Goal: Transaction & Acquisition: Purchase product/service

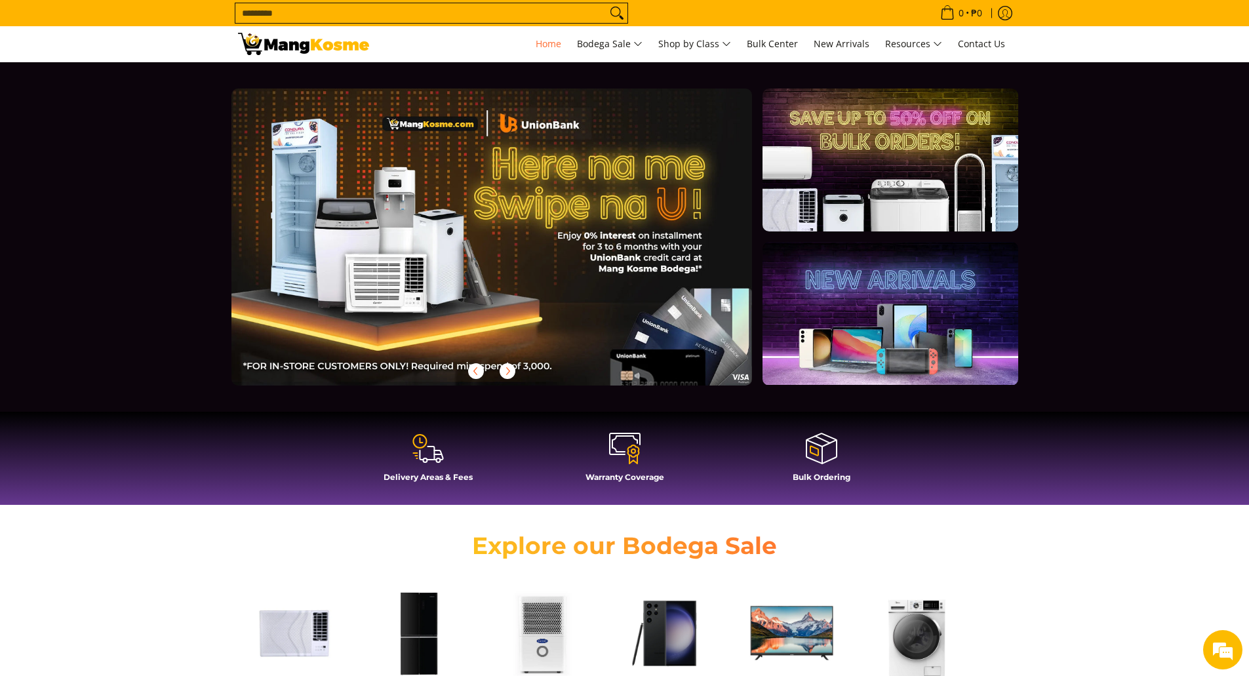
scroll to position [0, 1042]
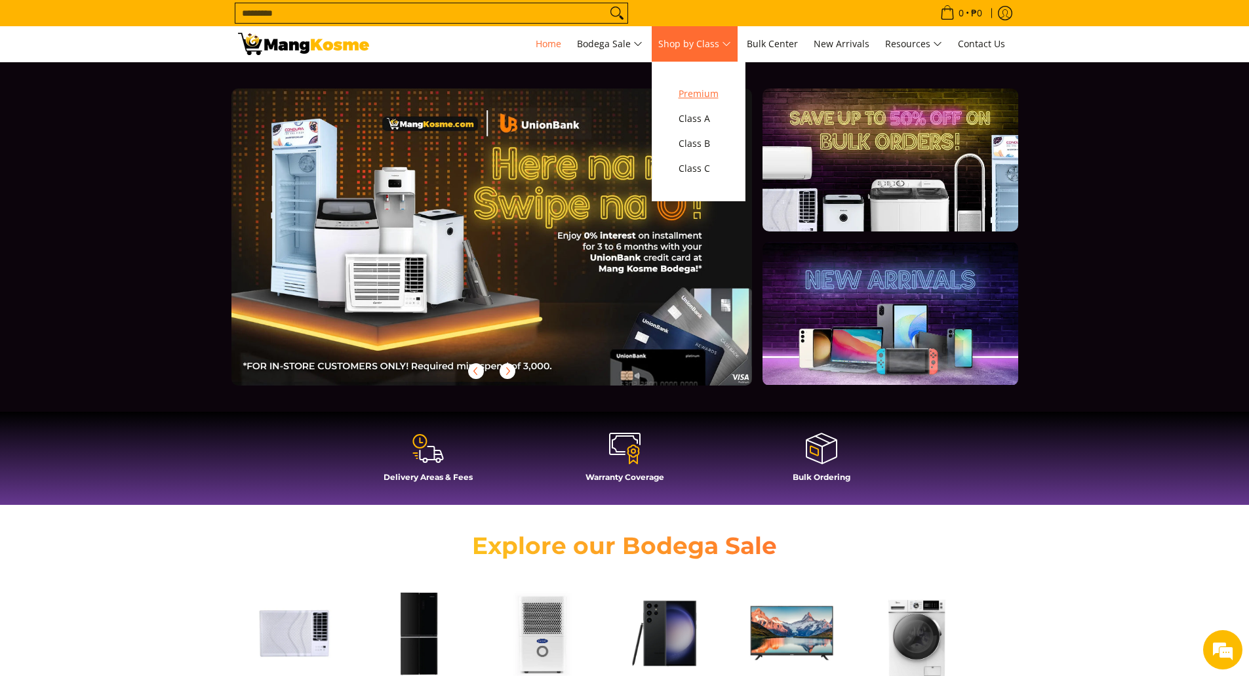
click at [715, 92] on span "Premium" at bounding box center [699, 94] width 40 height 16
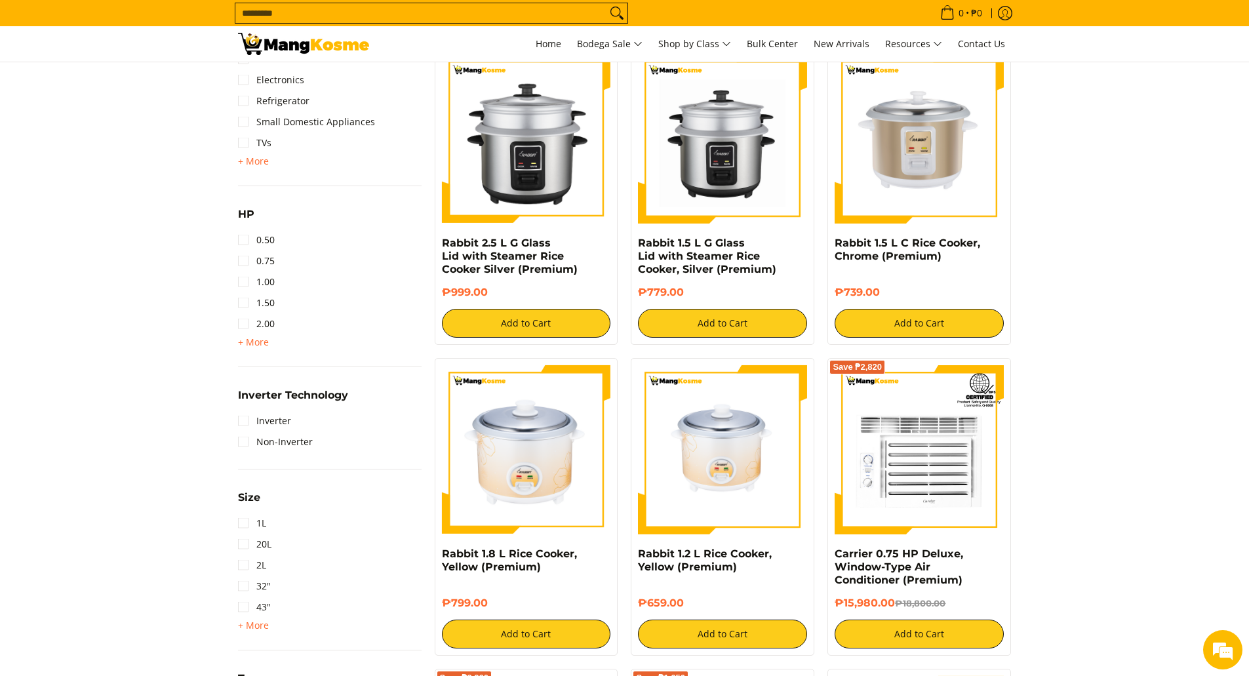
scroll to position [328, 0]
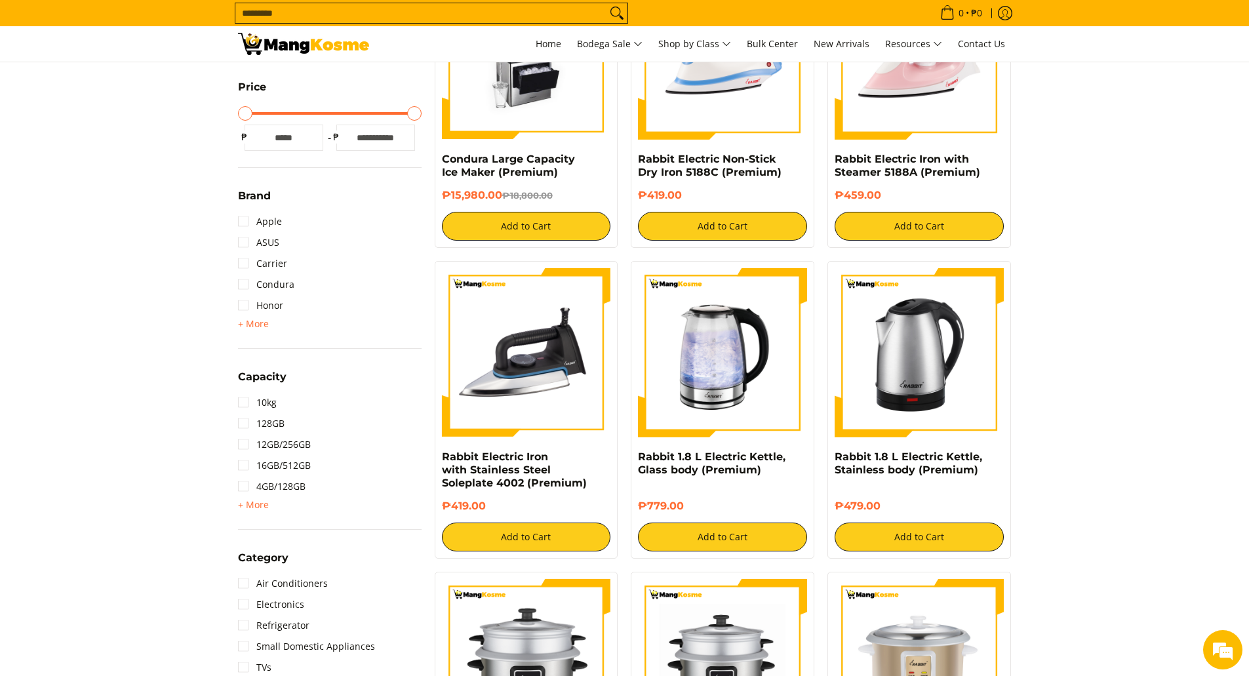
click at [262, 14] on input "Search..." at bounding box center [420, 13] width 371 height 20
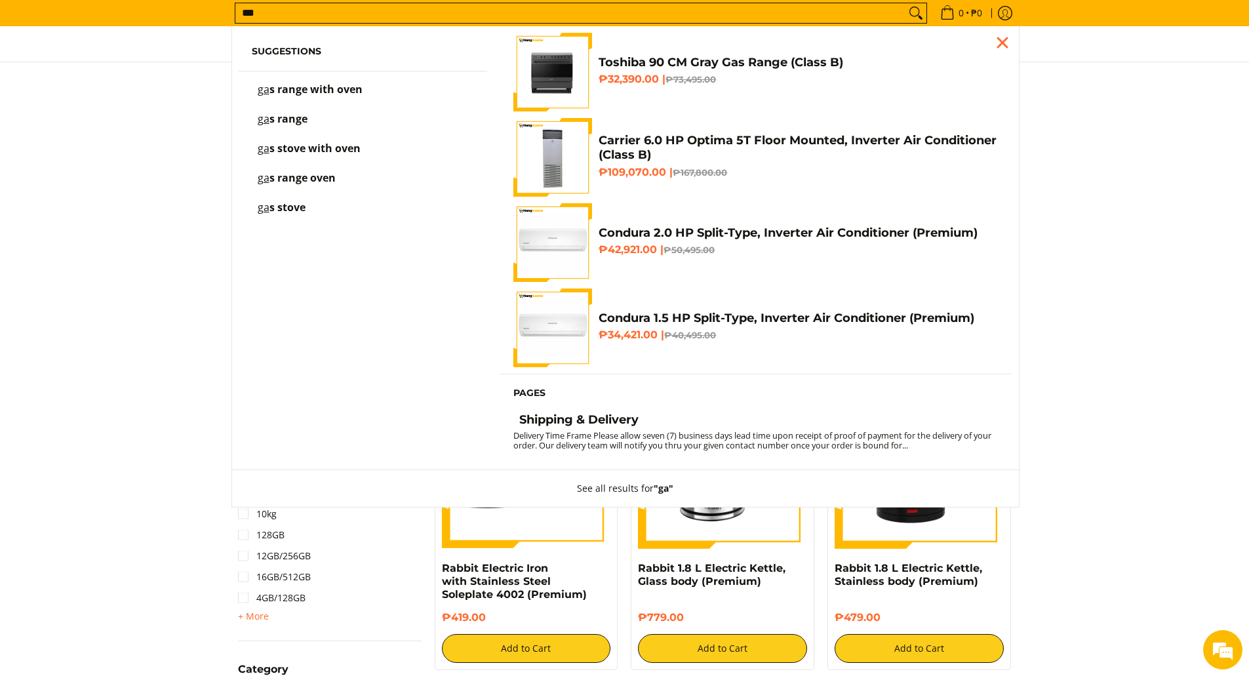
scroll to position [161, 0]
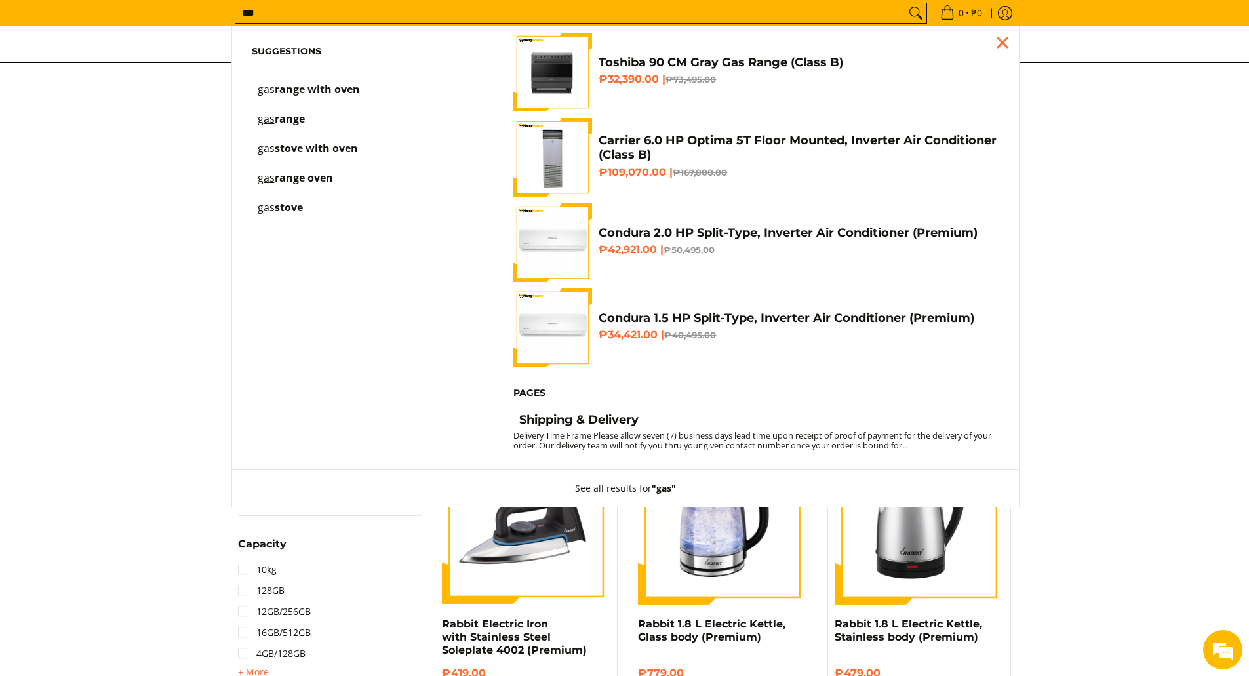
type input "***"
click at [311, 95] on span "range with oven" at bounding box center [317, 89] width 85 height 14
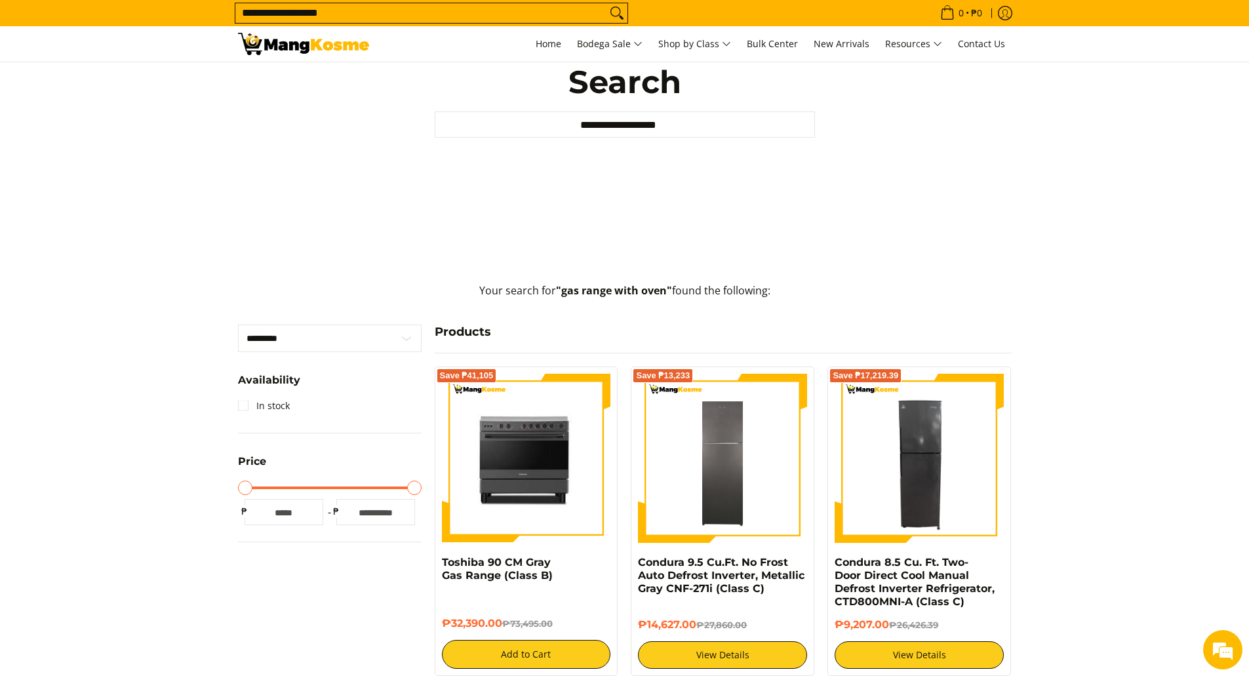
click at [511, 467] on img at bounding box center [526, 458] width 169 height 169
